Goal: Information Seeking & Learning: Learn about a topic

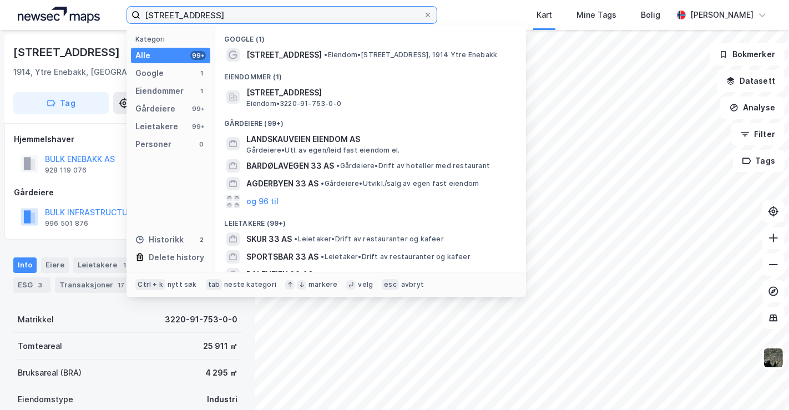
drag, startPoint x: 242, startPoint y: 14, endPoint x: 141, endPoint y: 19, distance: 101.6
click at [141, 19] on input "[STREET_ADDRESS]" at bounding box center [281, 15] width 283 height 17
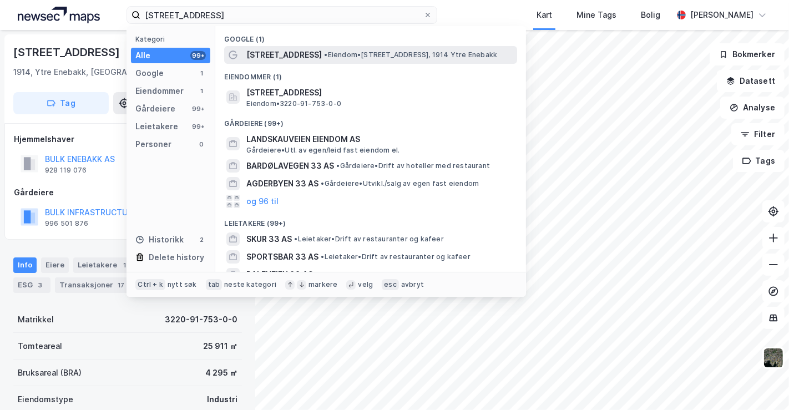
click at [364, 46] on div "[STREET_ADDRESS] • Eiendom • [STREET_ADDRESS], 1914 Ytre Enebakk" at bounding box center [370, 55] width 293 height 18
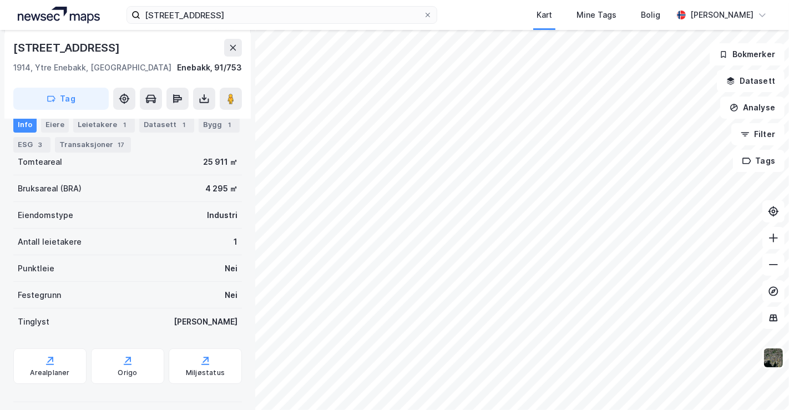
scroll to position [185, 0]
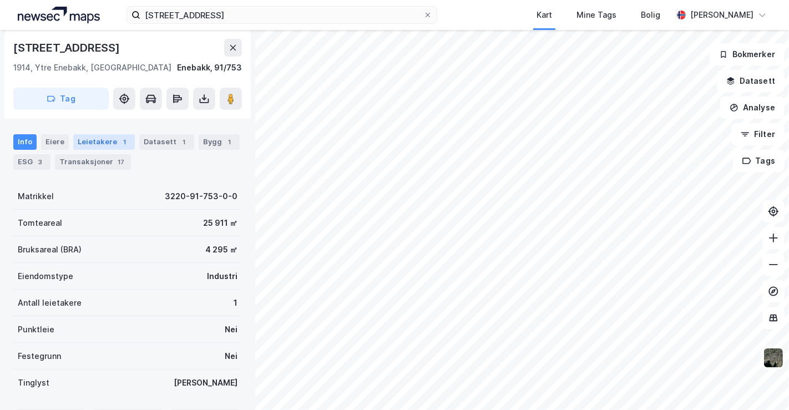
click at [98, 134] on div "Leietakere 1" at bounding box center [104, 142] width 62 height 16
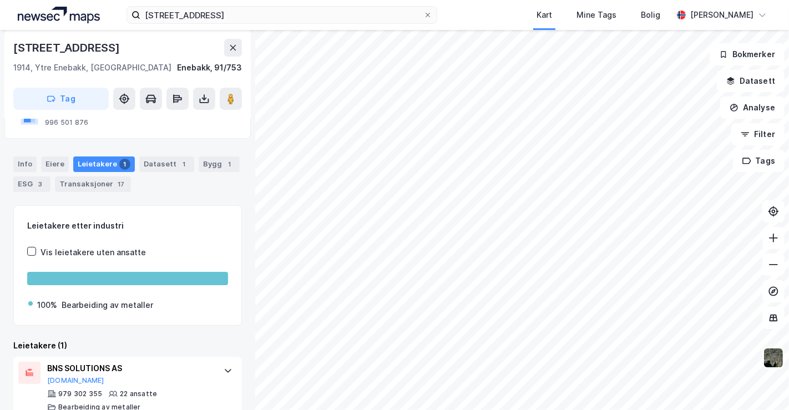
scroll to position [119, 0]
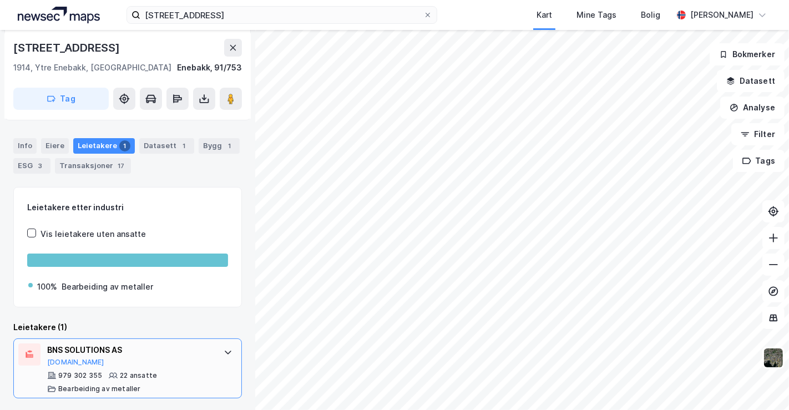
click at [175, 352] on div "BNS SOLUTIONS AS" at bounding box center [129, 349] width 165 height 13
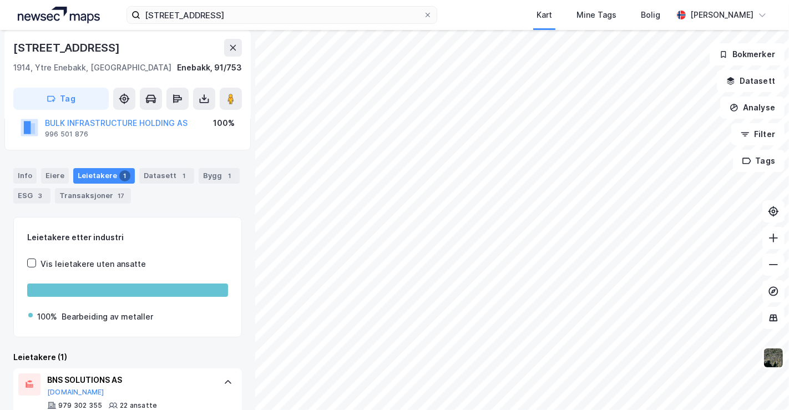
scroll to position [0, 0]
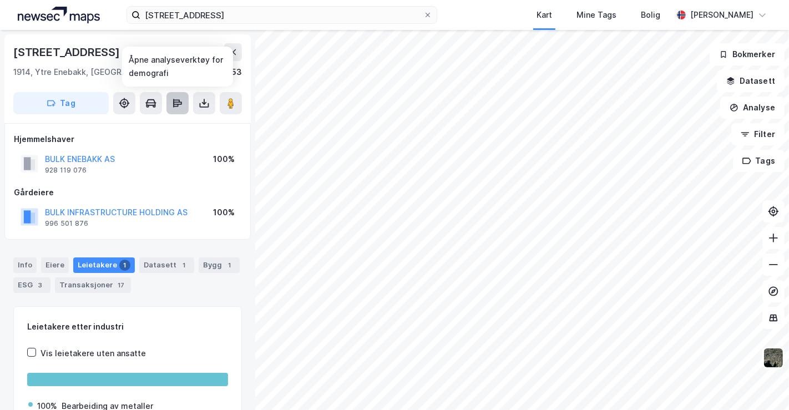
click at [177, 106] on icon at bounding box center [175, 105] width 5 height 3
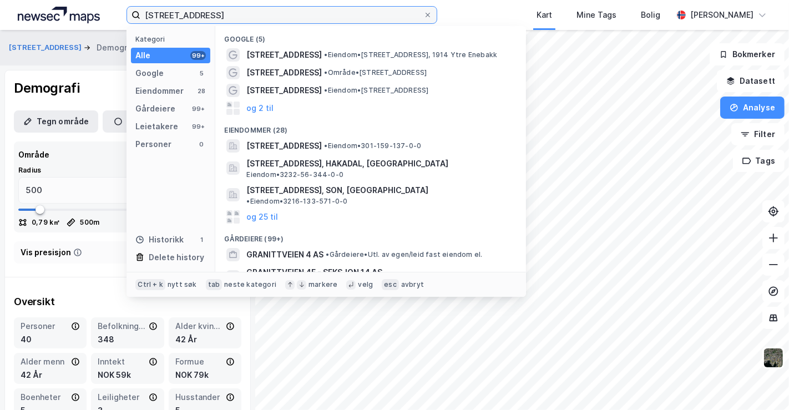
type input "[STREET_ADDRESS]"
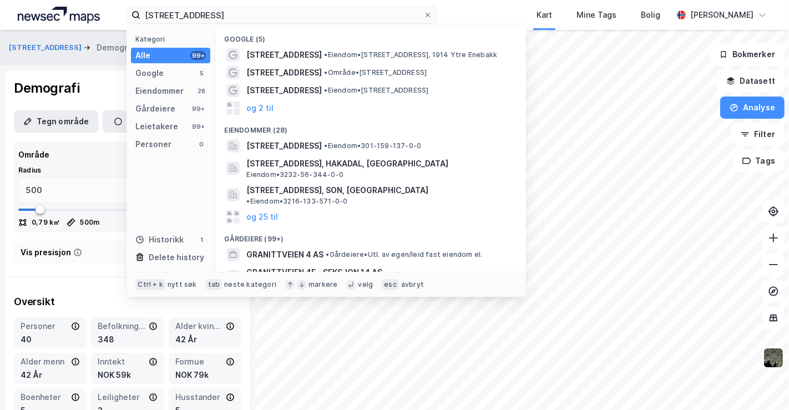
click at [470, 12] on div "Granittveien 4 Kategori Alle 99+ Google 5 Eiendommer 28 Gårdeiere 99+ Leietaker…" at bounding box center [394, 15] width 789 height 30
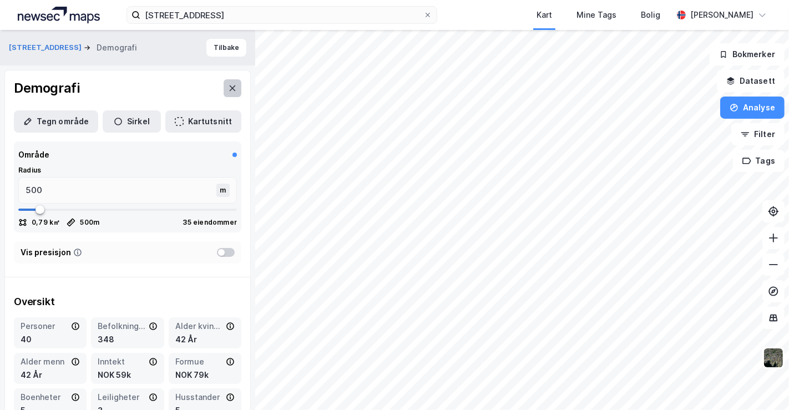
click at [223, 89] on button at bounding box center [232, 88] width 18 height 18
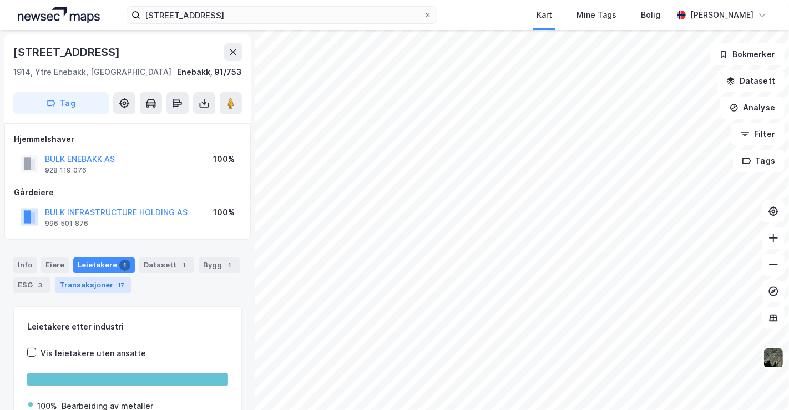
click at [101, 282] on div "Transaksjoner 17" at bounding box center [93, 285] width 76 height 16
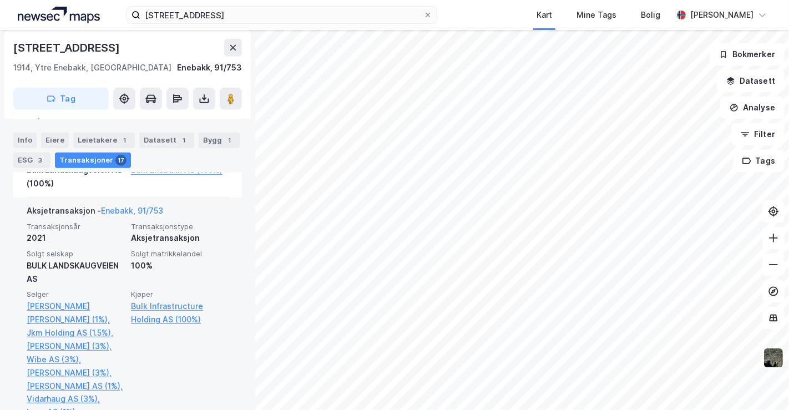
scroll to position [348, 0]
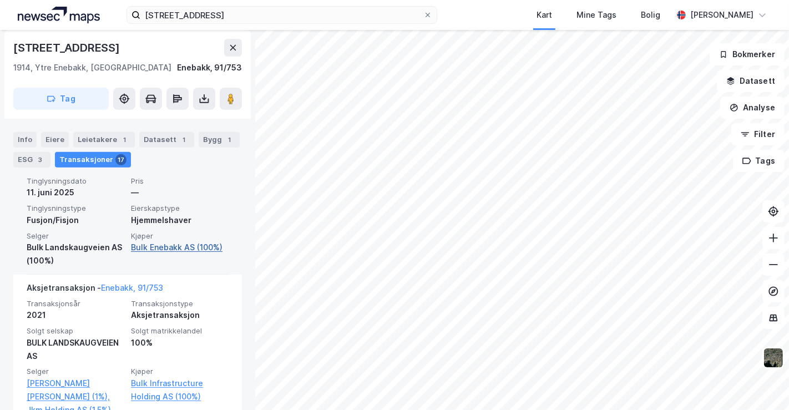
click at [194, 243] on link "Bulk Enebakk AS (100%)" at bounding box center [180, 247] width 98 height 13
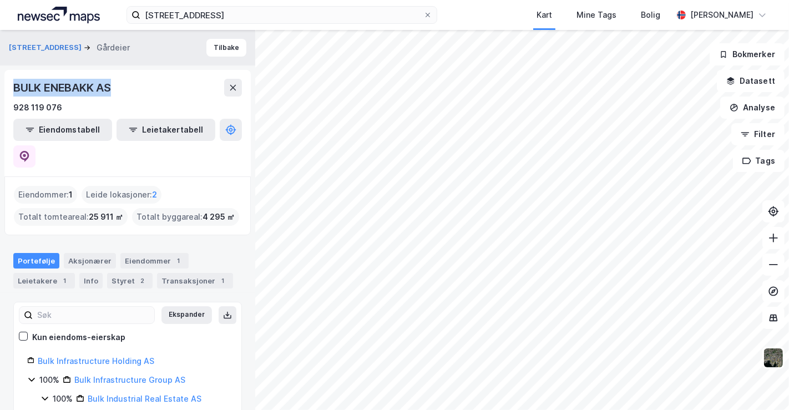
drag, startPoint x: 16, startPoint y: 83, endPoint x: 117, endPoint y: 84, distance: 100.9
click at [117, 84] on div "BULK ENEBAKK AS" at bounding box center [127, 88] width 228 height 18
copy div "BULK ENEBAKK AS"
